Goal: Transaction & Acquisition: Book appointment/travel/reservation

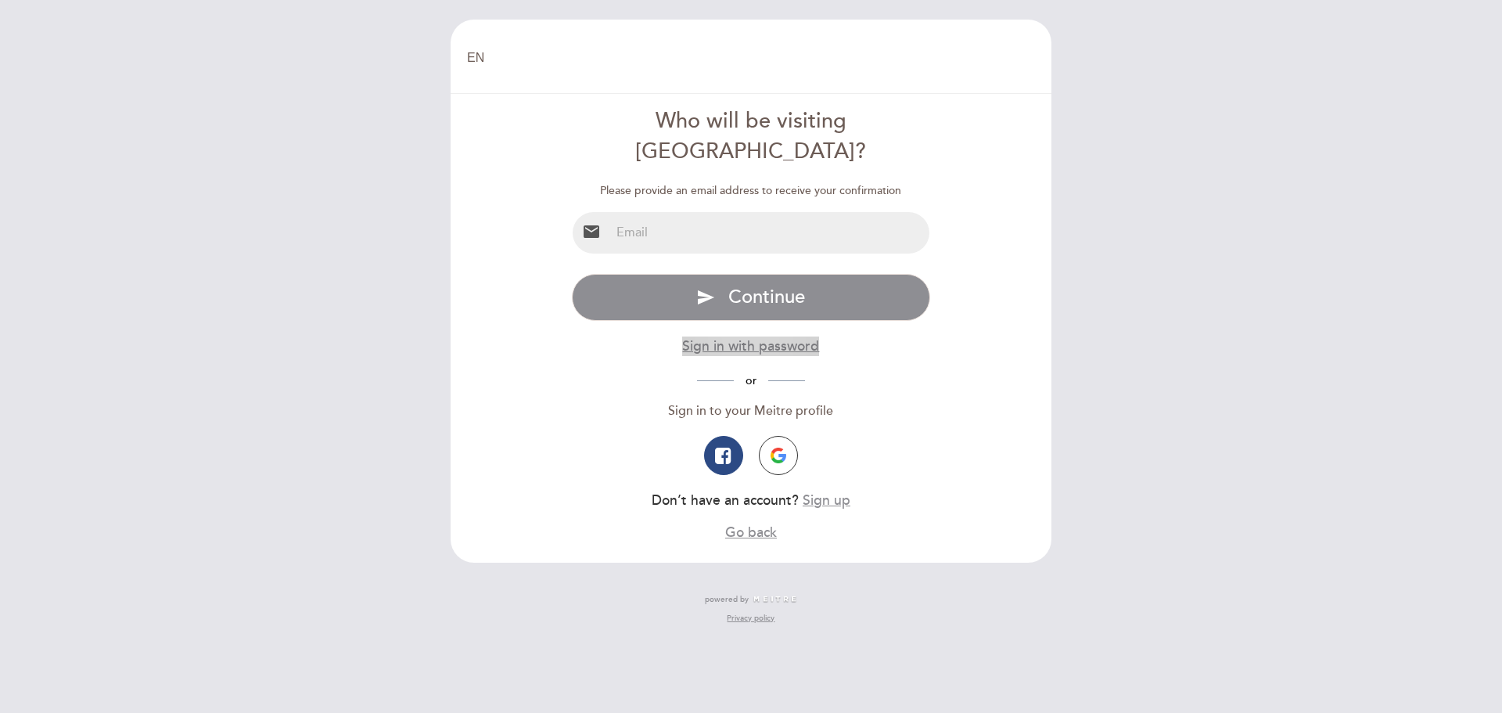
click at [777, 336] on button "Sign in with password" at bounding box center [750, 346] width 137 height 20
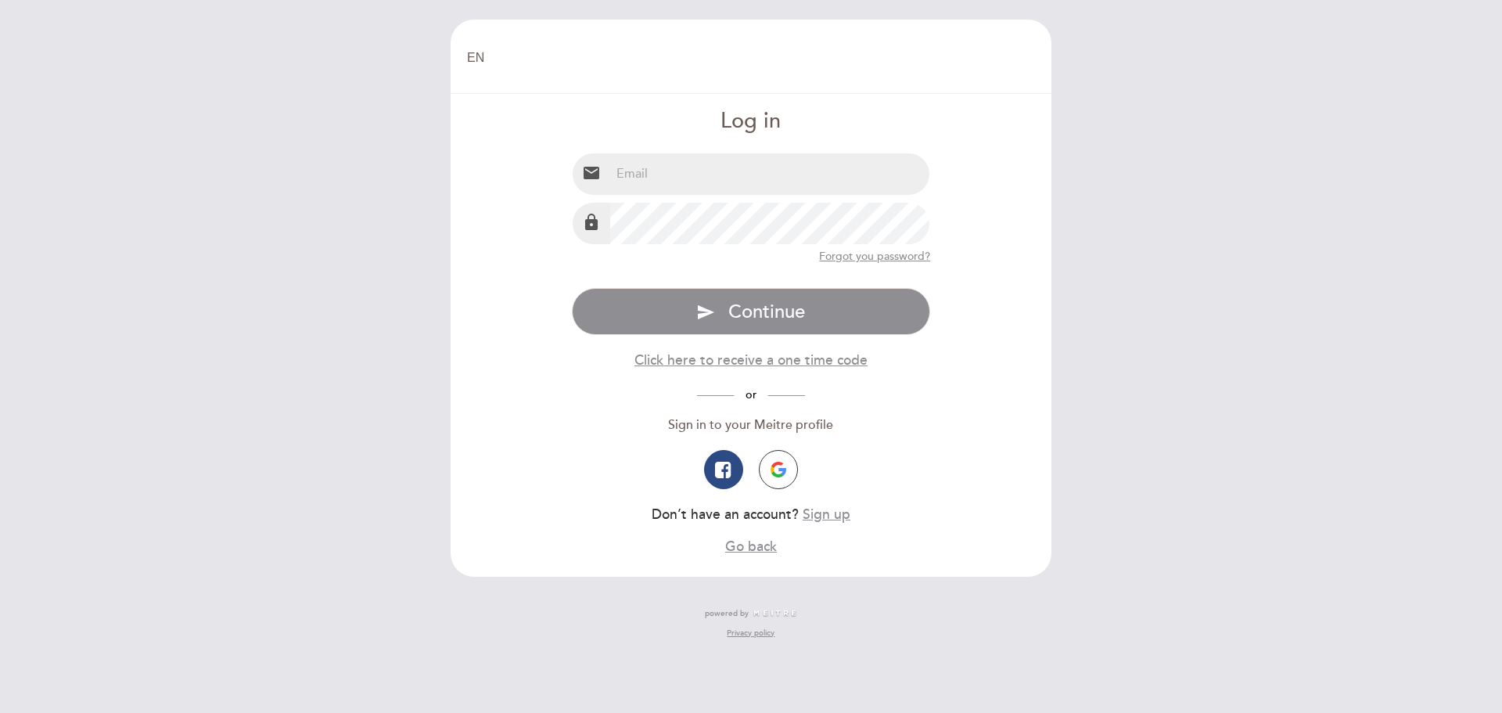
click at [742, 182] on input "email" at bounding box center [770, 173] width 320 height 41
type input "[EMAIL_ADDRESS][DOMAIN_NAME]"
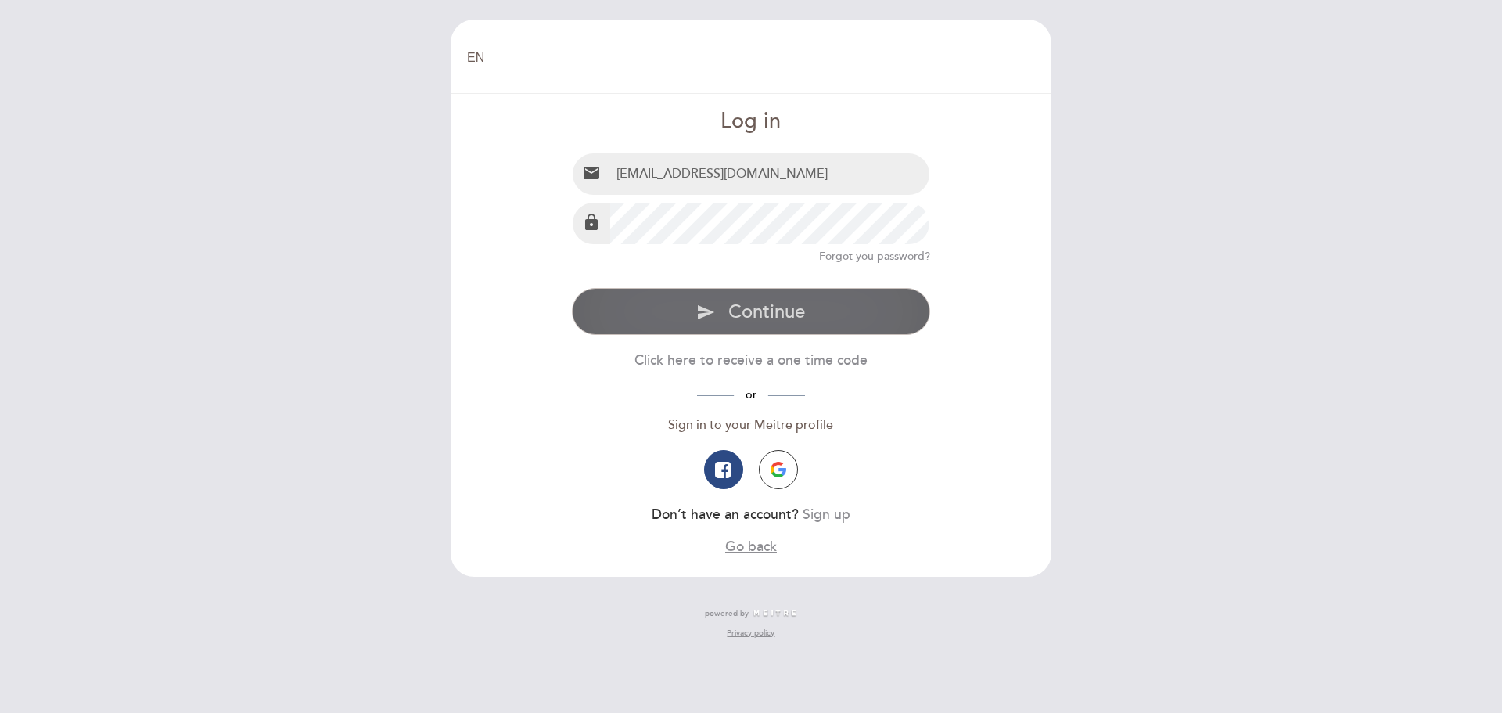
click at [766, 312] on span "Continue" at bounding box center [766, 311] width 77 height 23
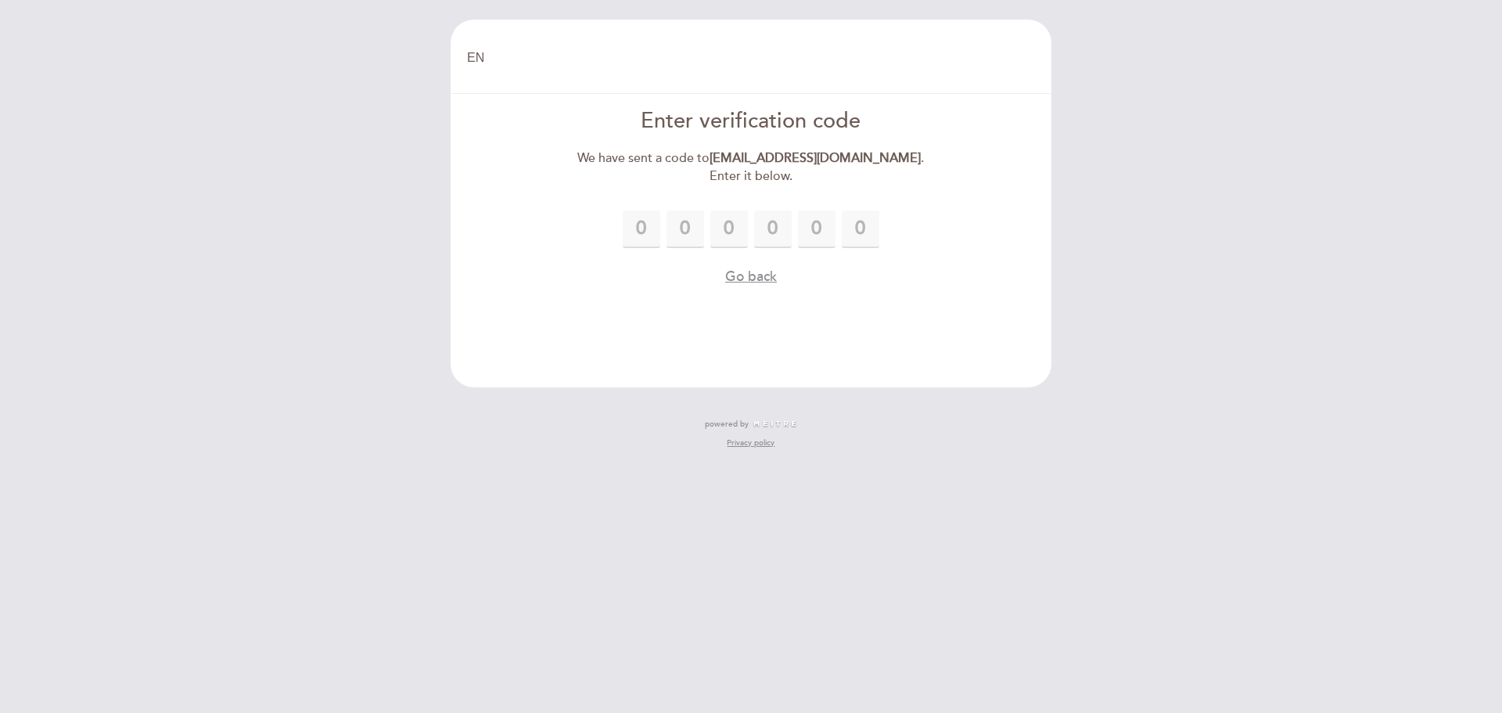
type input "8"
type input "5"
type input "7"
type input "6"
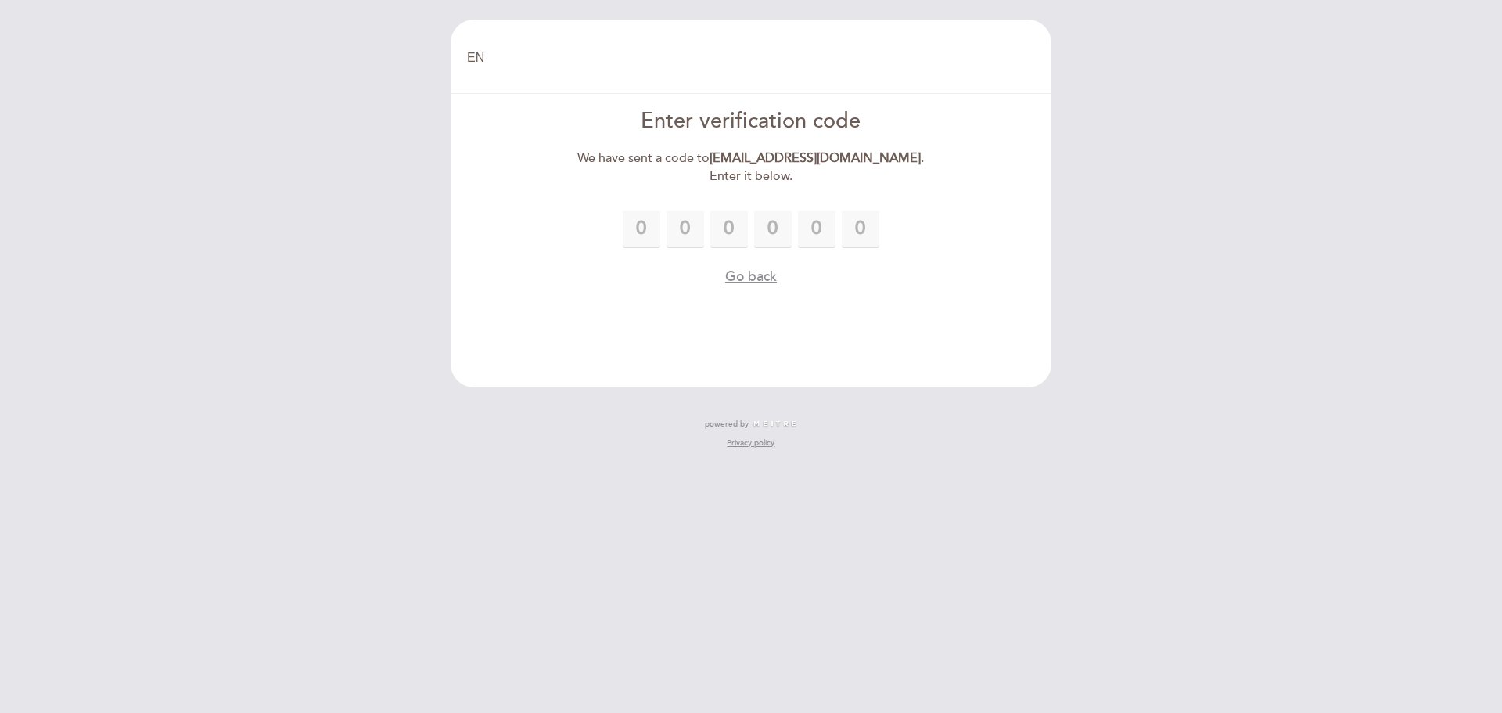
type input "9"
click at [839, 303] on header "EN ES PT Welcome Welcome, Change user Book a table Enter verification code We h…" at bounding box center [751, 204] width 601 height 368
click at [897, 225] on div "8 8 5 7 6 9" at bounding box center [751, 229] width 359 height 38
click at [872, 220] on div "8 8 5 7 6 9" at bounding box center [751, 229] width 359 height 38
click at [747, 321] on button "Go back" at bounding box center [751, 317] width 52 height 20
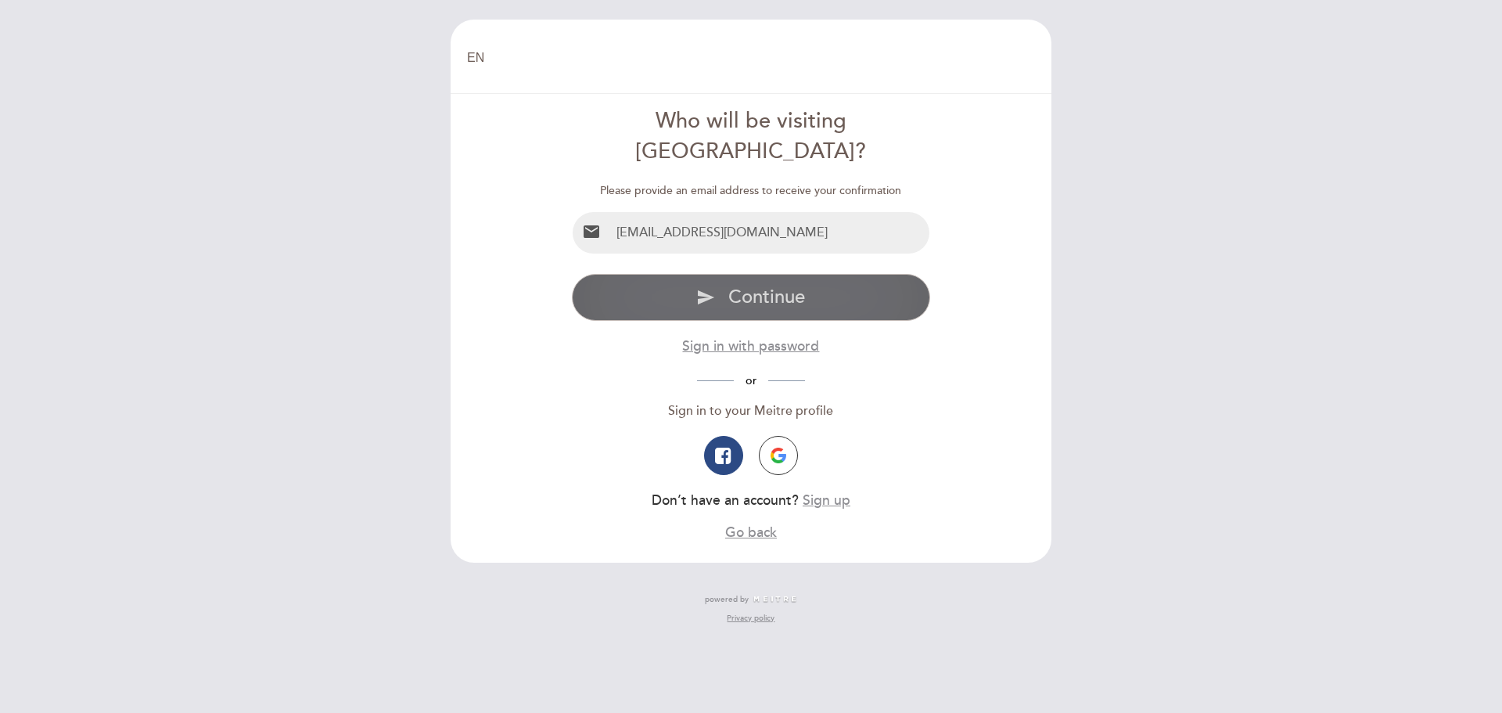
click at [773, 286] on span "Continue" at bounding box center [766, 297] width 77 height 23
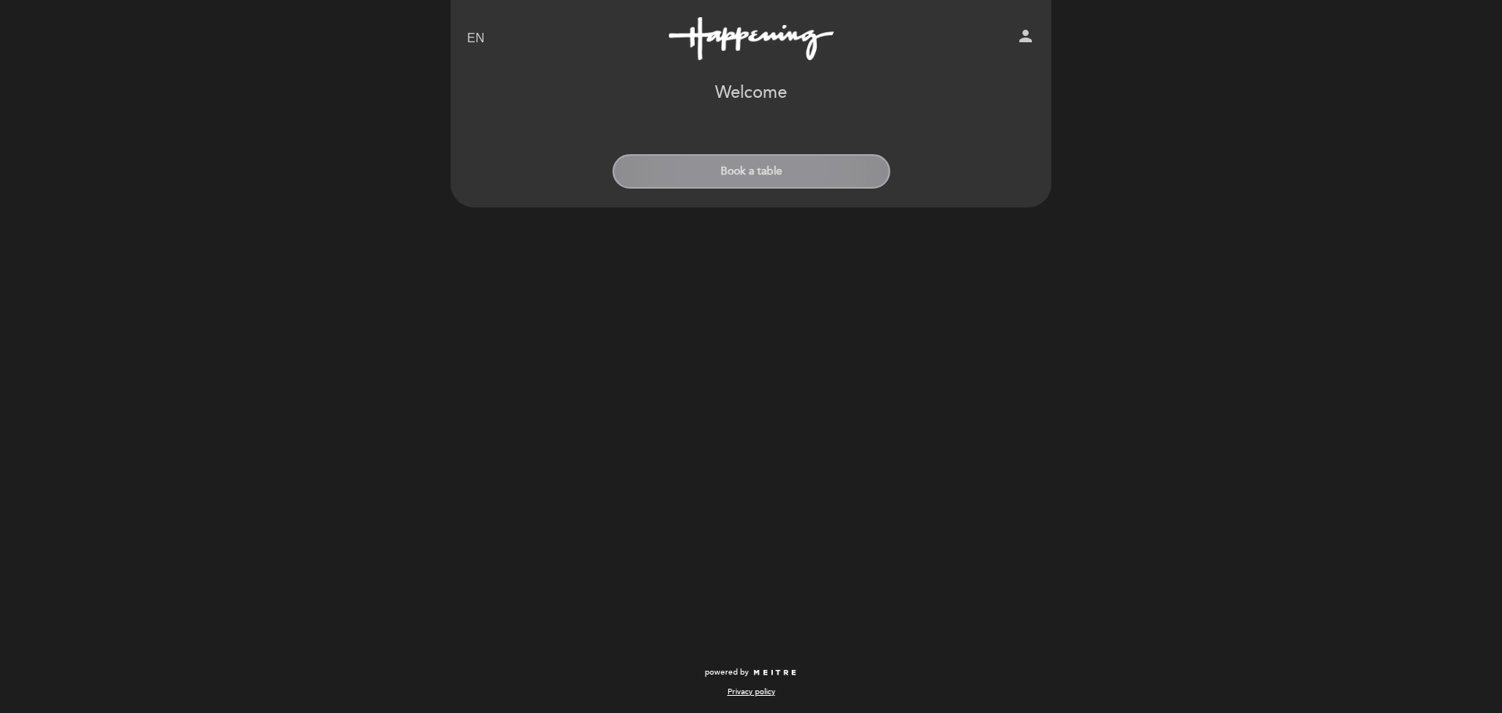
click at [770, 169] on button "Book a table" at bounding box center [752, 171] width 278 height 34
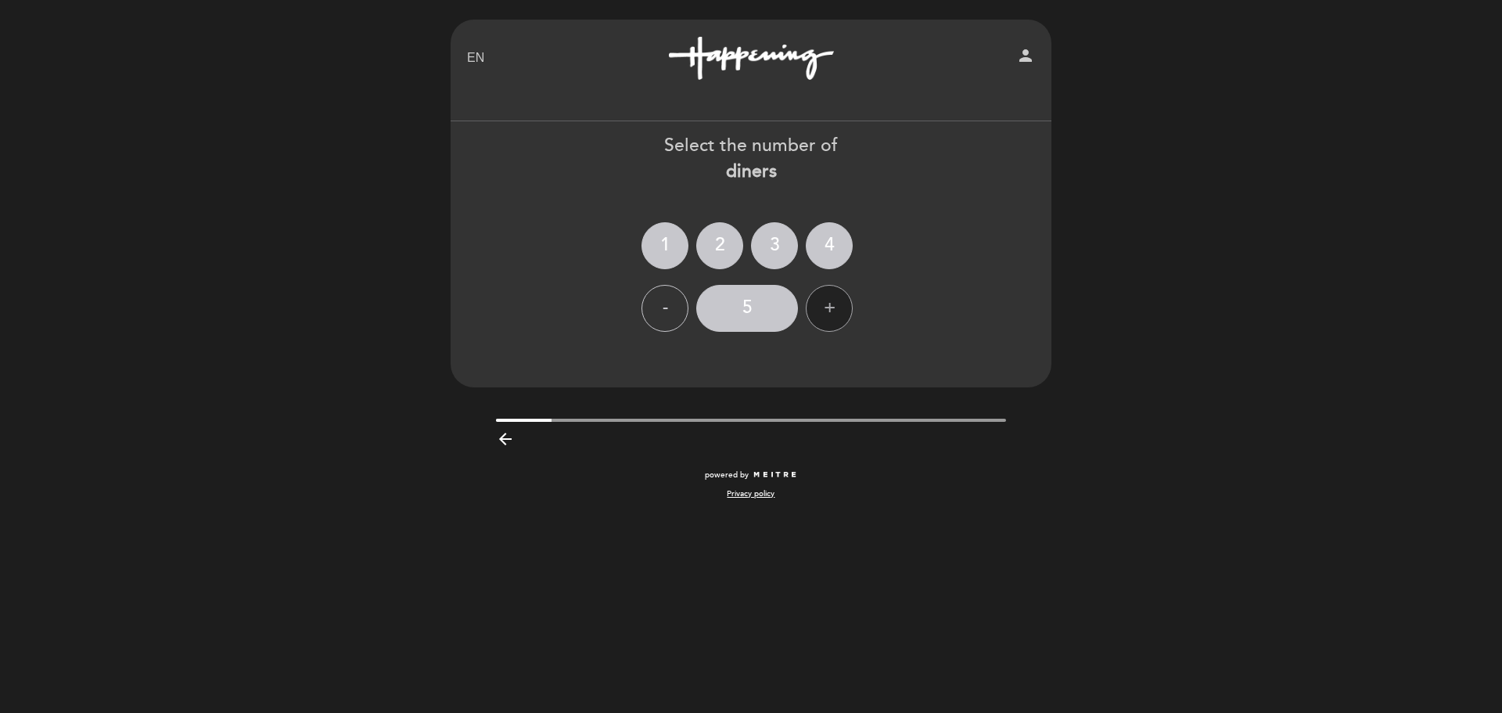
click at [832, 307] on div "+" at bounding box center [829, 308] width 47 height 47
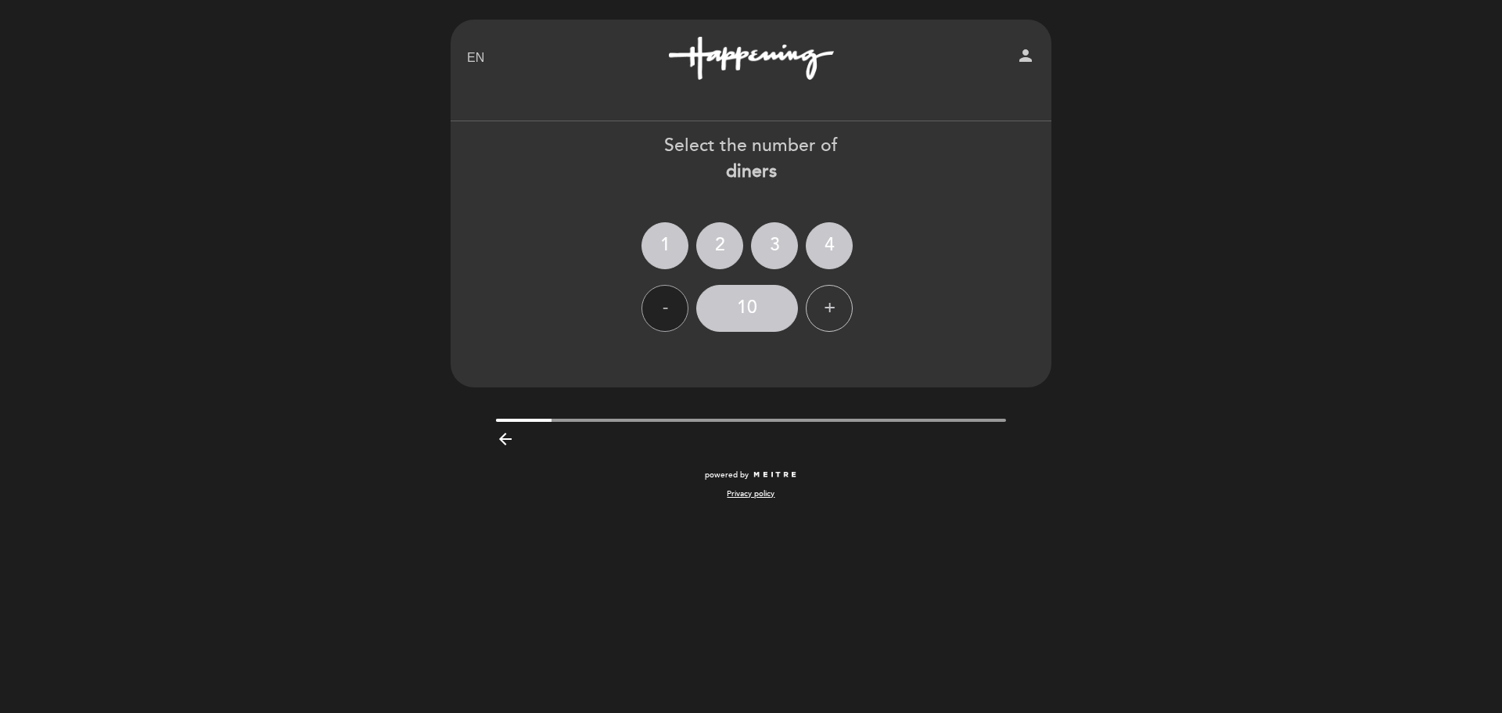
click at [681, 307] on div "-" at bounding box center [665, 308] width 47 height 47
click at [760, 305] on div "9" at bounding box center [747, 308] width 102 height 47
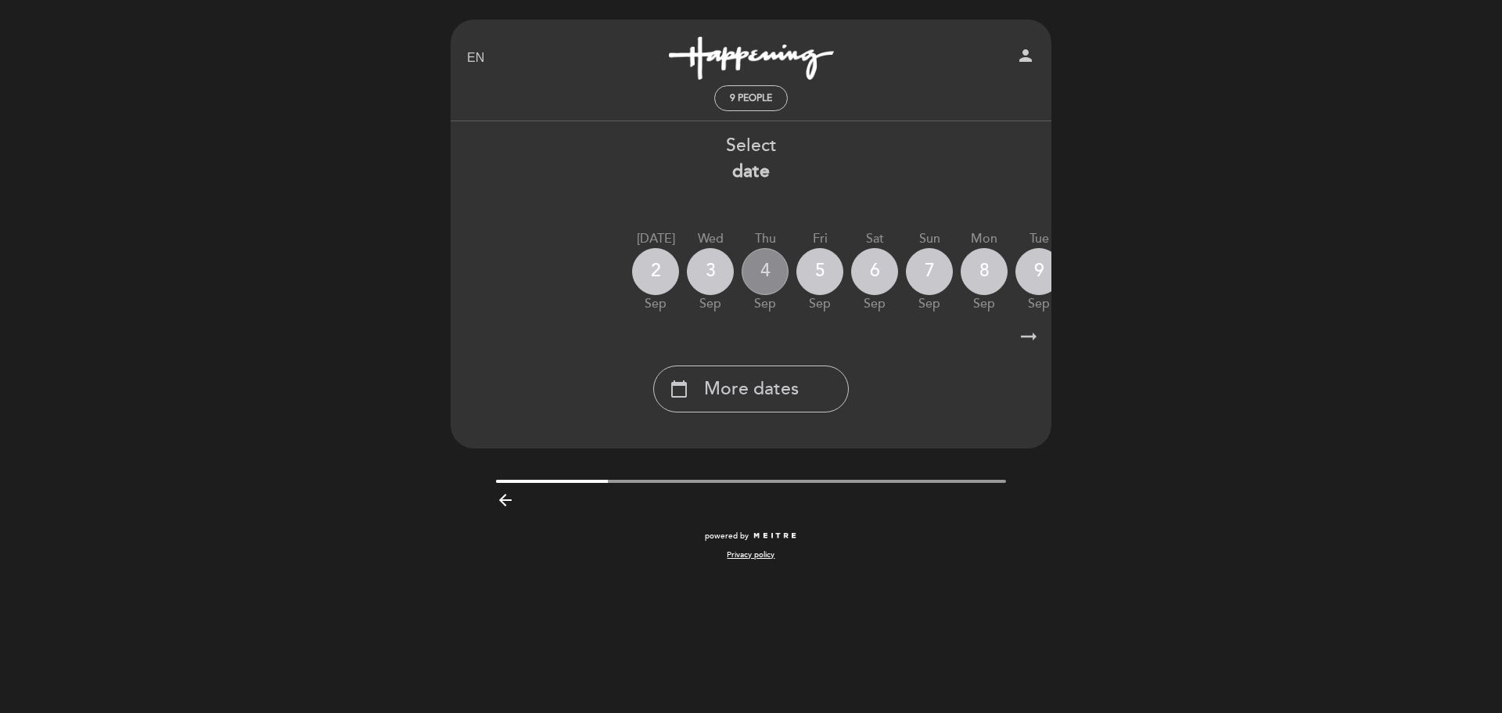
click at [774, 271] on div "4" at bounding box center [765, 271] width 47 height 47
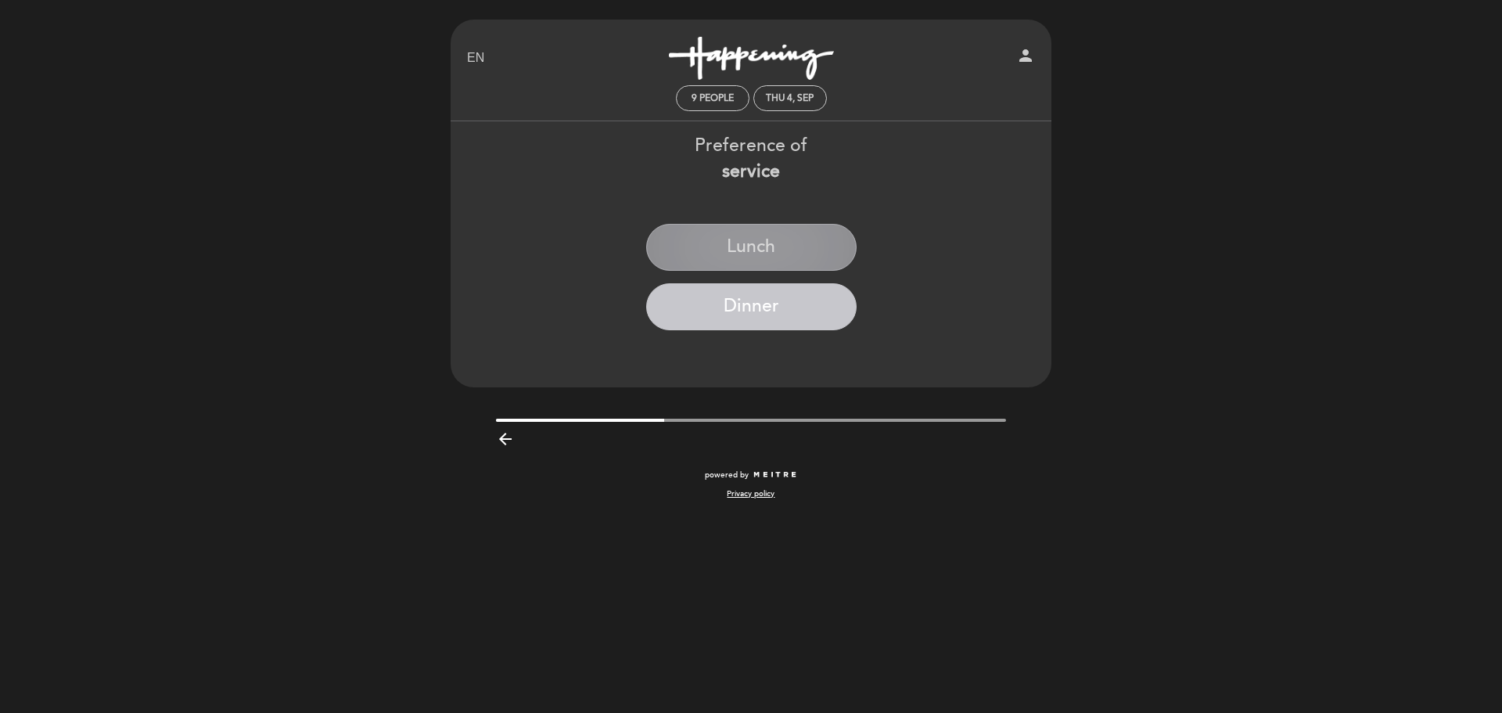
click at [769, 253] on button "Lunch" at bounding box center [751, 247] width 210 height 47
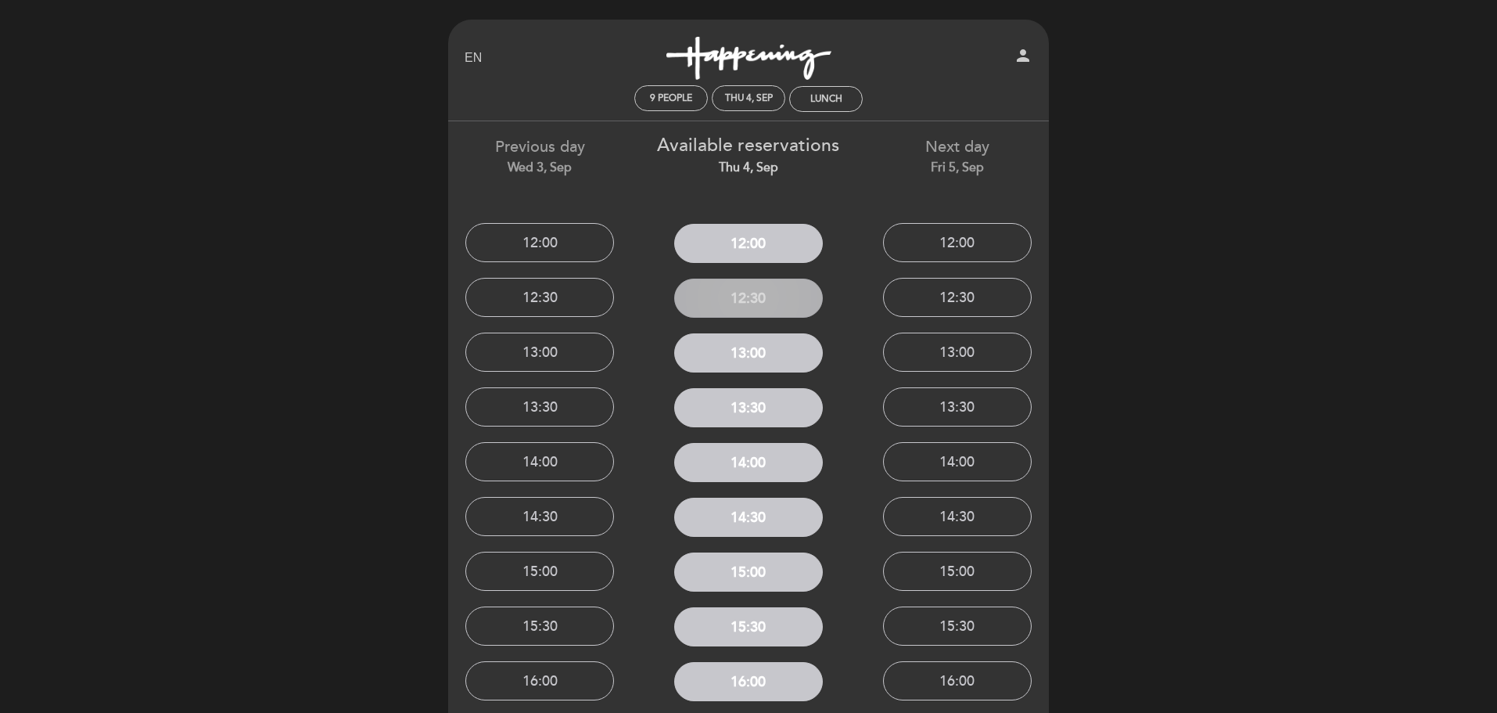
click at [764, 304] on button "12:30" at bounding box center [748, 298] width 149 height 39
